Goal: Task Accomplishment & Management: Use online tool/utility

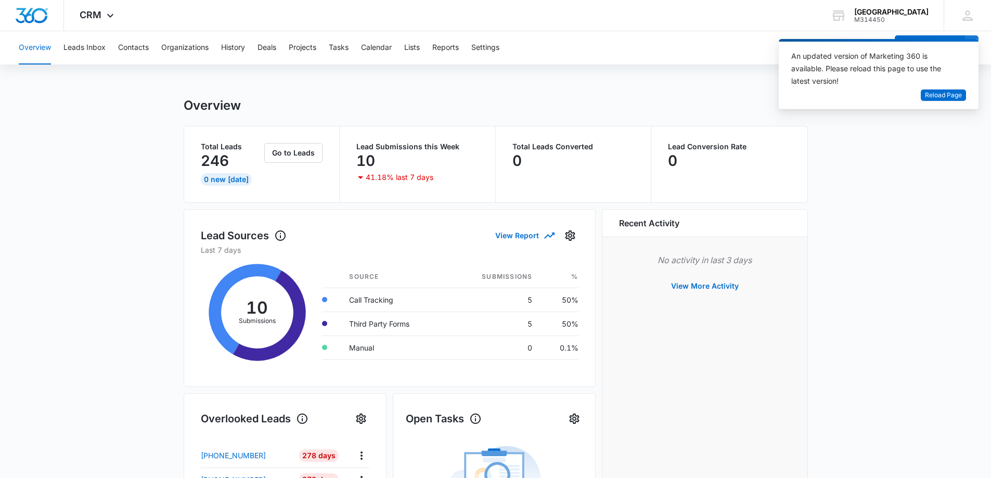
click at [36, 47] on button "Overview" at bounding box center [35, 47] width 32 height 33
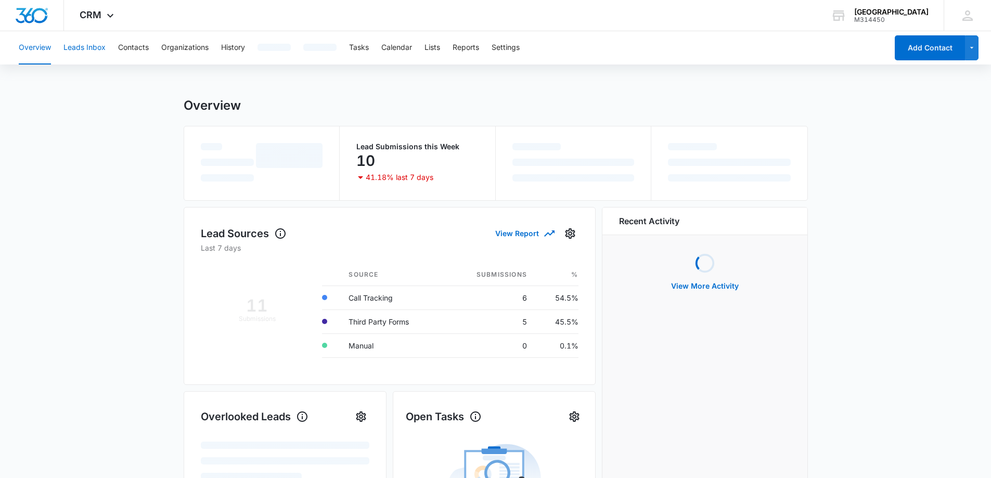
click at [89, 44] on button "Leads Inbox" at bounding box center [84, 47] width 42 height 33
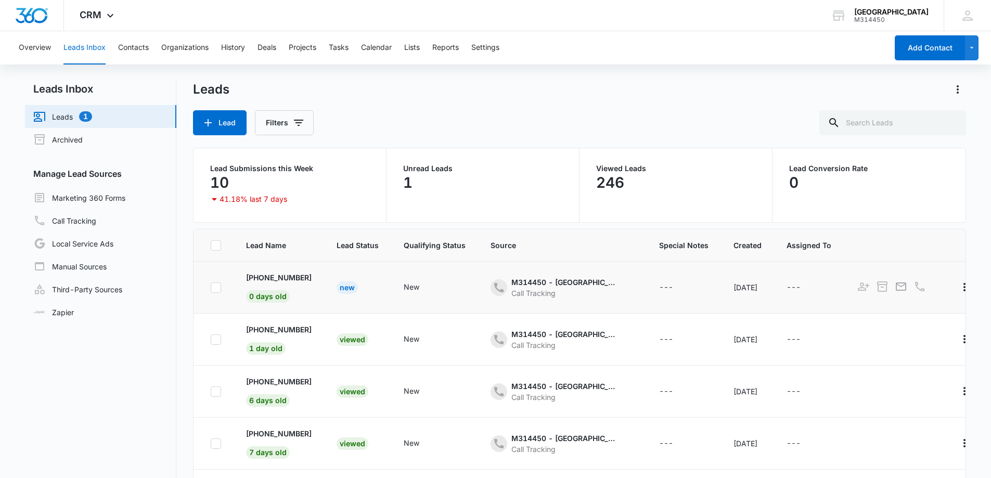
click at [350, 289] on div "New" at bounding box center [347, 288] width 21 height 12
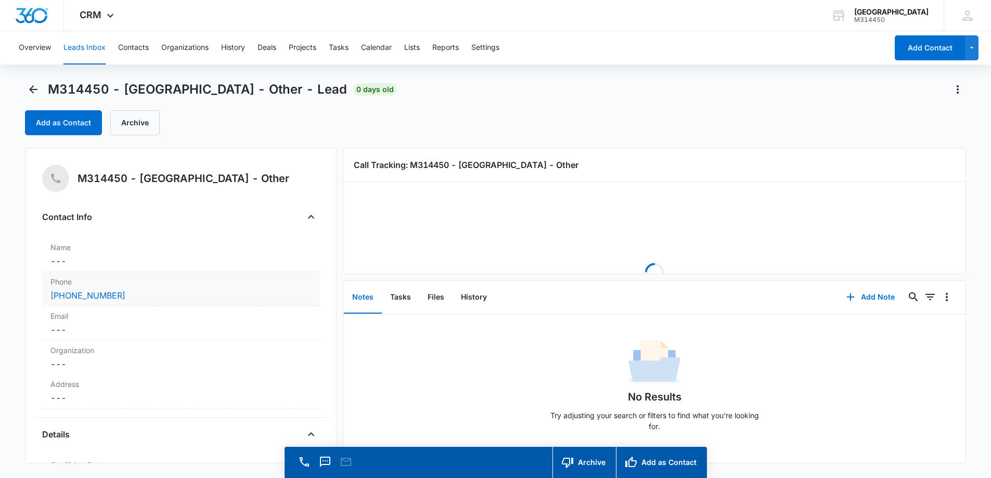
click at [221, 293] on div "[PHONE_NUMBER]" at bounding box center [180, 295] width 261 height 12
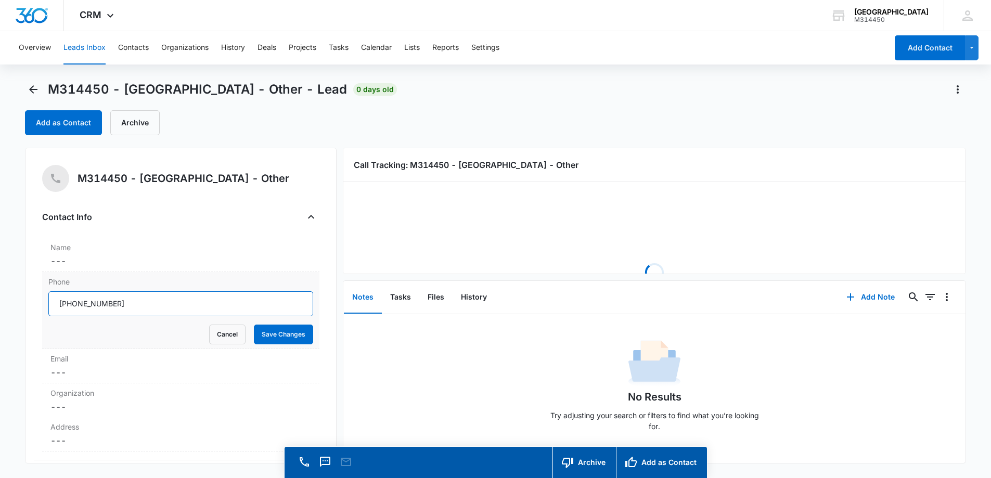
drag, startPoint x: 210, startPoint y: 300, endPoint x: 71, endPoint y: 289, distance: 139.4
click at [71, 289] on div "Phone Cancel Save Changes" at bounding box center [180, 310] width 277 height 77
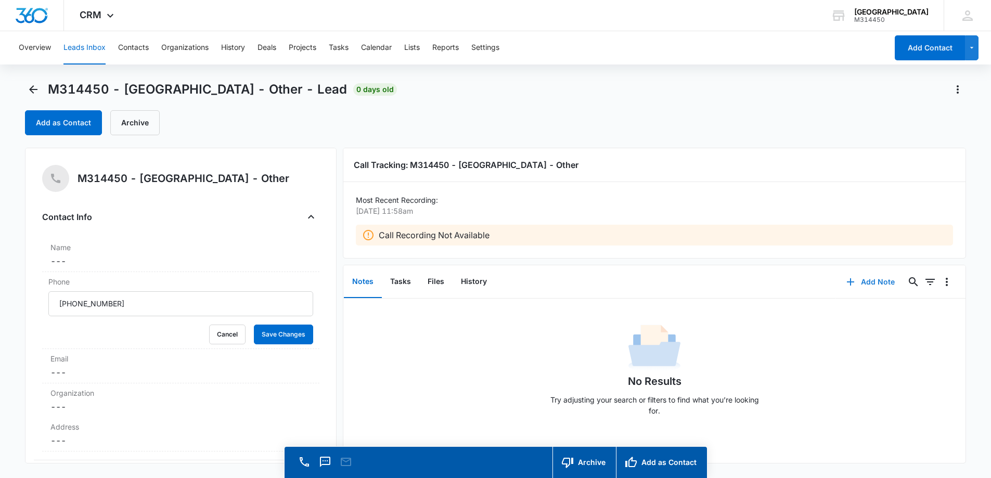
click at [867, 278] on button "Add Note" at bounding box center [870, 282] width 69 height 25
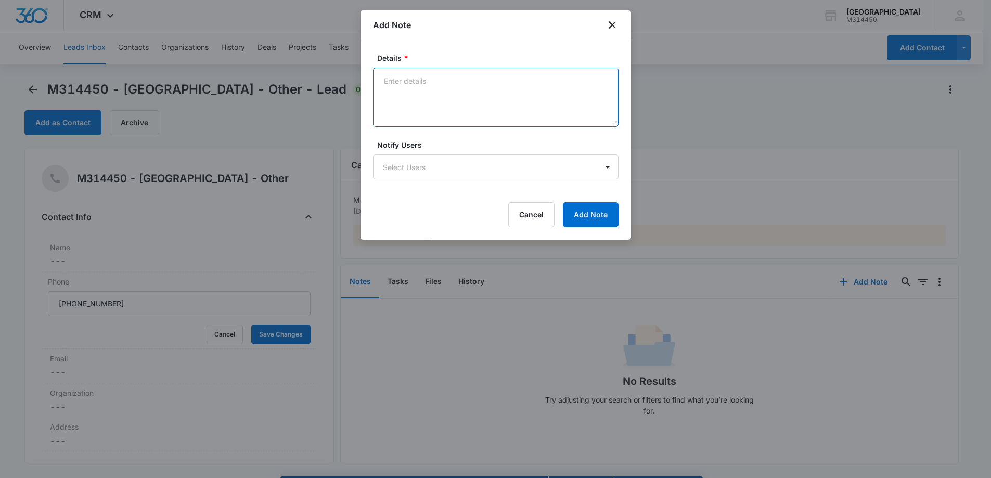
click at [427, 104] on textarea "Details *" at bounding box center [496, 97] width 246 height 59
type textarea "Current patient asking date and time of apt"
drag, startPoint x: 546, startPoint y: 92, endPoint x: 351, endPoint y: 111, distance: 196.1
click at [351, 111] on body "CRM Apps Forms CRM Email Social Content Ads Intelligence Files Brand Settings W…" at bounding box center [495, 254] width 991 height 508
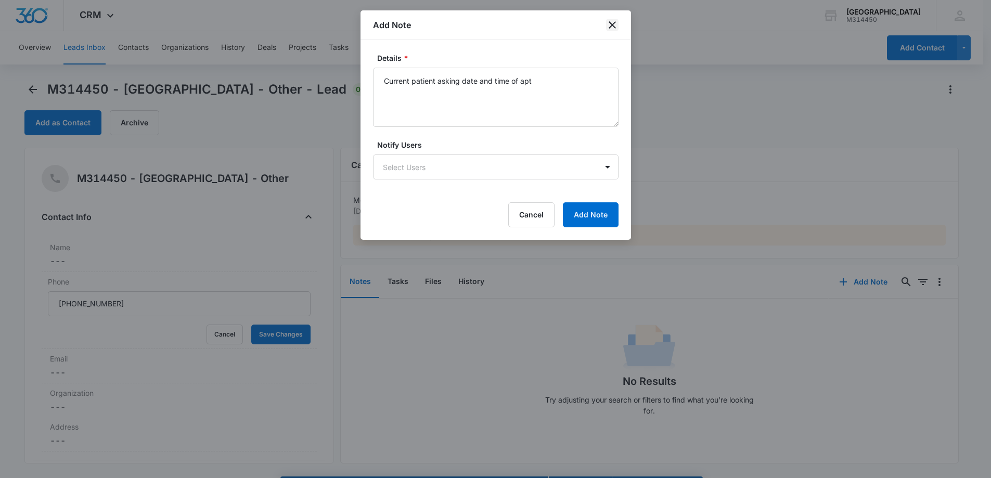
click at [609, 24] on icon "close" at bounding box center [612, 25] width 12 height 12
